Goal: Navigation & Orientation: Go to known website

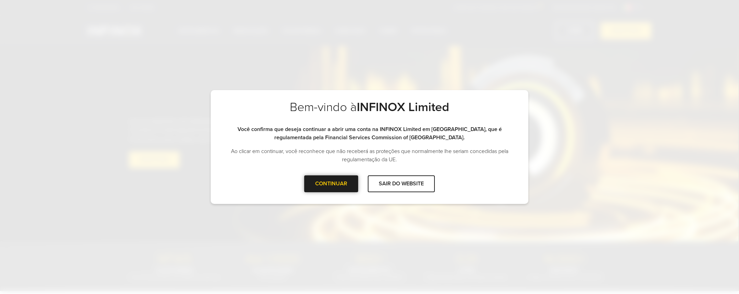
click at [331, 183] on div at bounding box center [331, 183] width 0 height 0
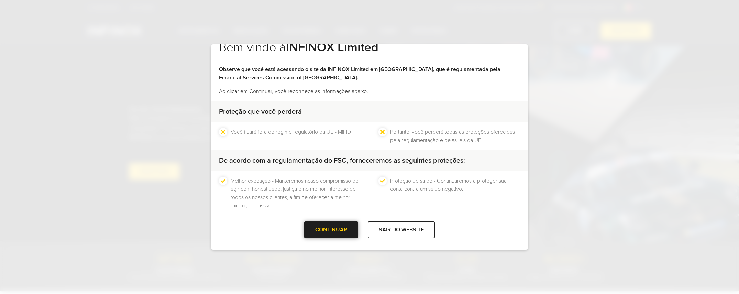
click at [341, 231] on div "CONTINUAR" at bounding box center [331, 229] width 54 height 17
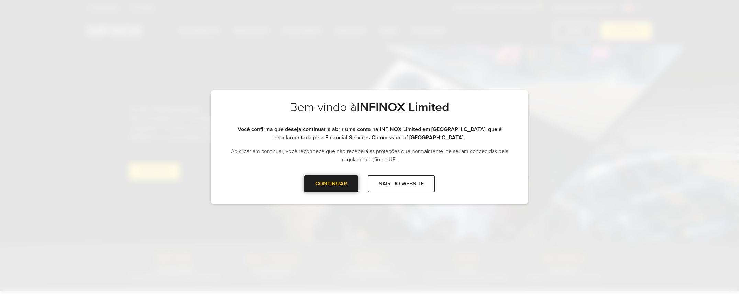
click at [333, 187] on div "CONTINUAR" at bounding box center [331, 183] width 54 height 17
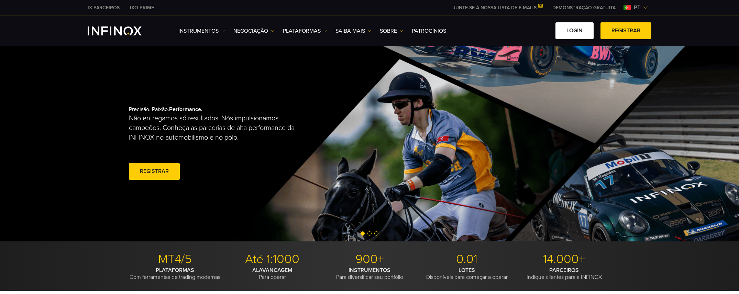
click at [588, 25] on link "Login" at bounding box center [574, 30] width 38 height 17
